Goal: Use online tool/utility: Utilize a website feature to perform a specific function

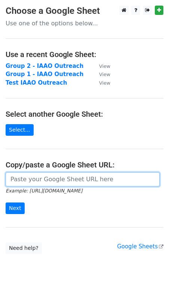
click at [14, 181] on input "url" at bounding box center [83, 180] width 154 height 14
paste input "https://docs.google.com/spreadsheets/d/1jhEgev__UKgupCC26zLaLPYPm0HftWXNgjI5Dmn…"
type input "https://docs.google.com/spreadsheets/d/1jhEgev__UKgupCC26zLaLPYPm0HftWXNgjI5Dmn…"
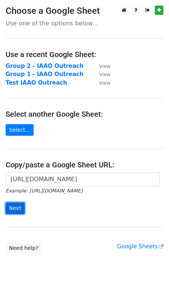
click at [15, 208] on input "Next" at bounding box center [15, 209] width 19 height 12
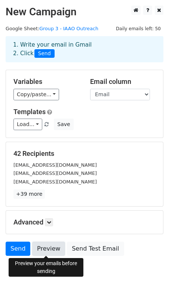
click at [46, 248] on link "Preview" at bounding box center [48, 249] width 33 height 14
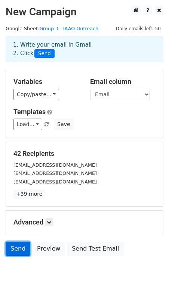
click at [17, 251] on link "Send" at bounding box center [18, 249] width 25 height 14
